Goal: Navigation & Orientation: Go to known website

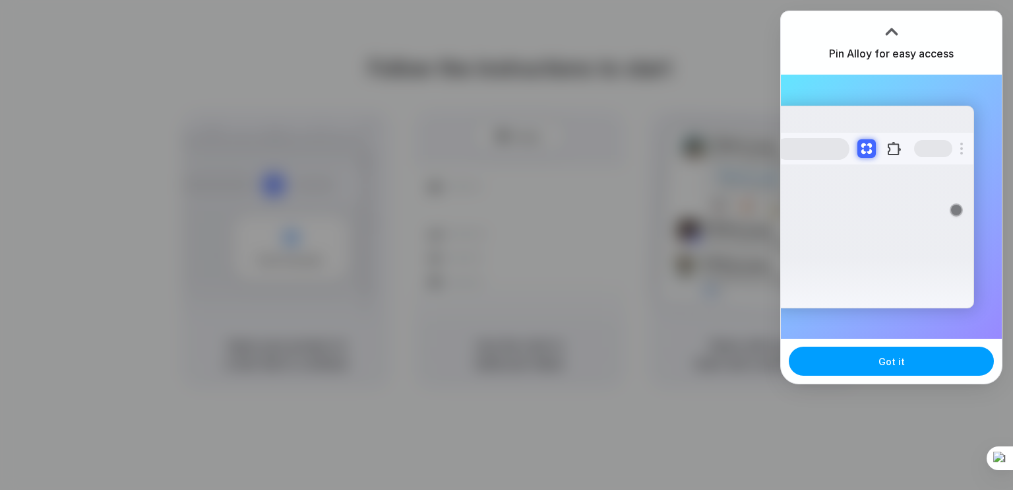
click at [857, 368] on button "Got it" at bounding box center [891, 360] width 205 height 29
